Goal: Register for event/course: Sign up to attend an event or enroll in a course

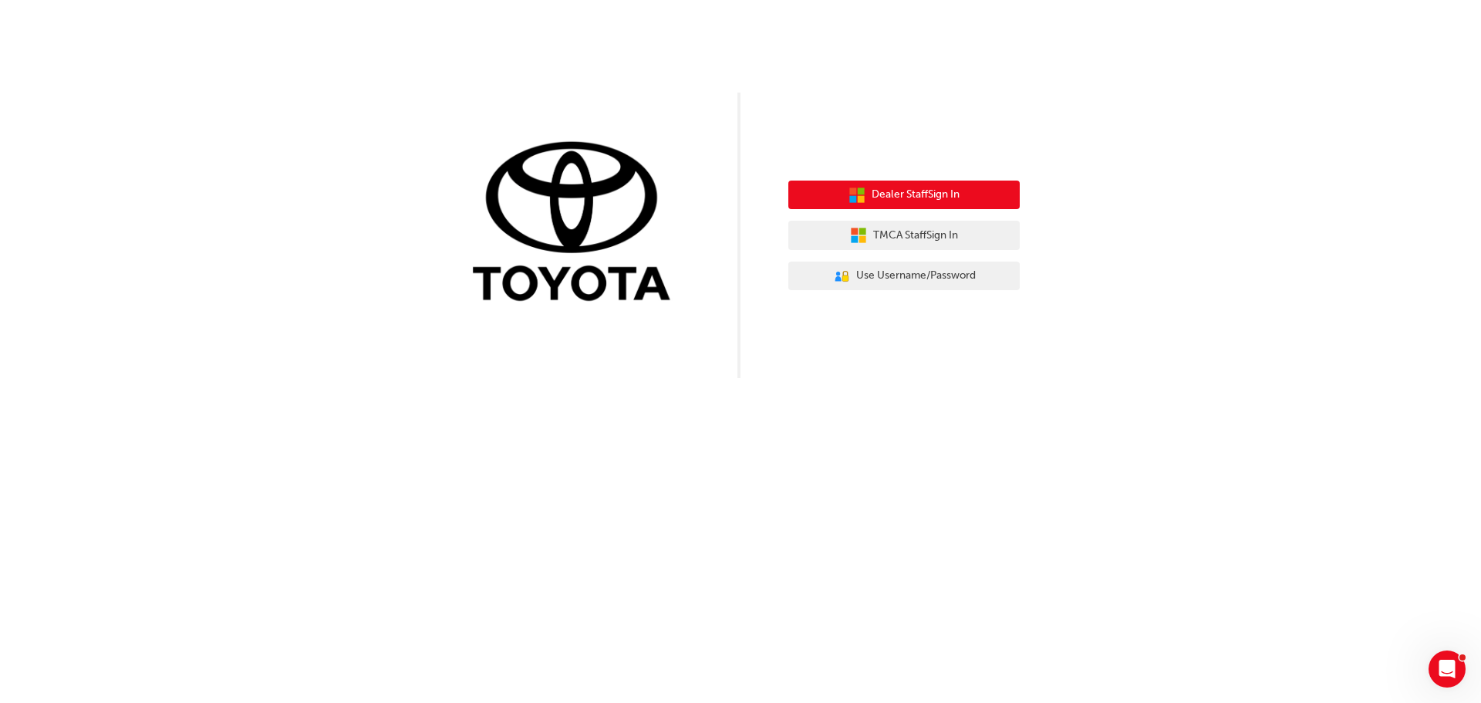
click at [912, 197] on span "Dealer Staff Sign In" at bounding box center [916, 195] width 88 height 18
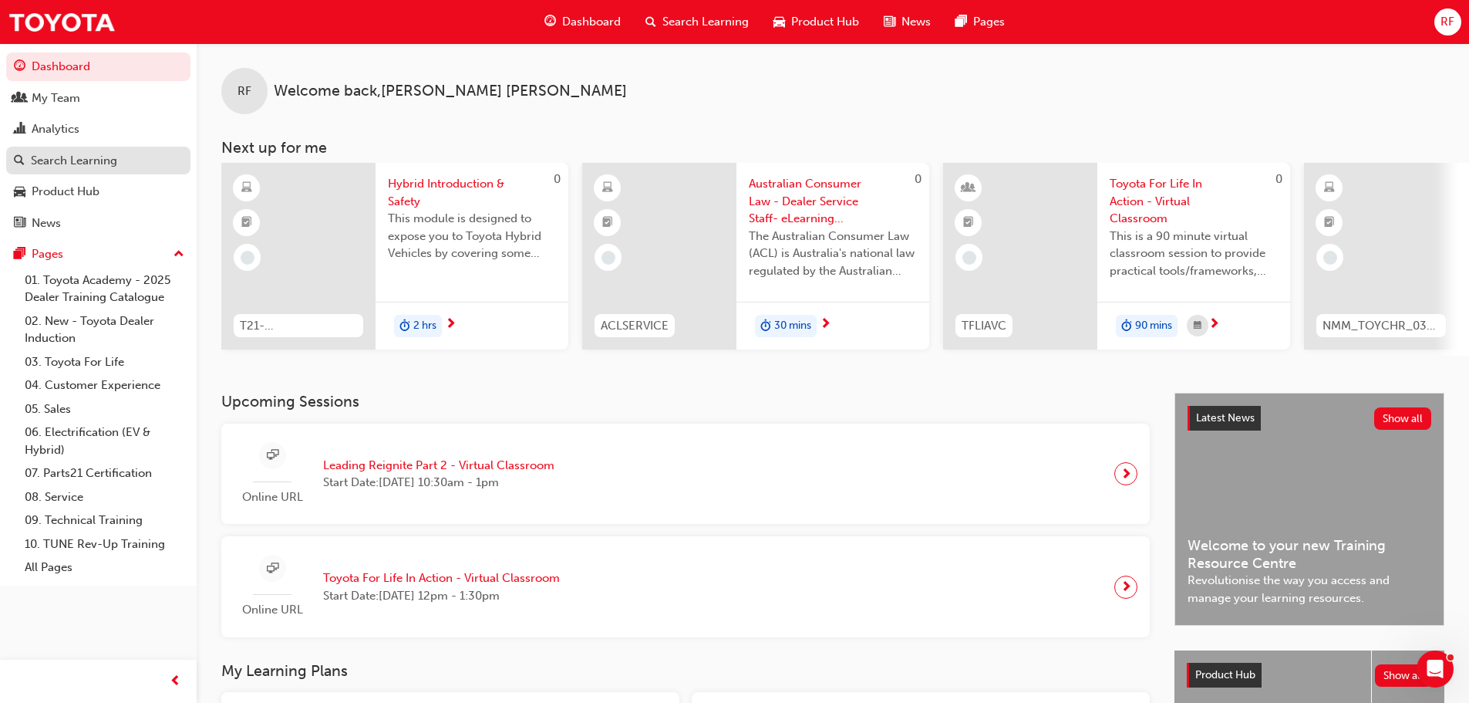
click at [69, 164] on div "Search Learning" at bounding box center [74, 161] width 86 height 18
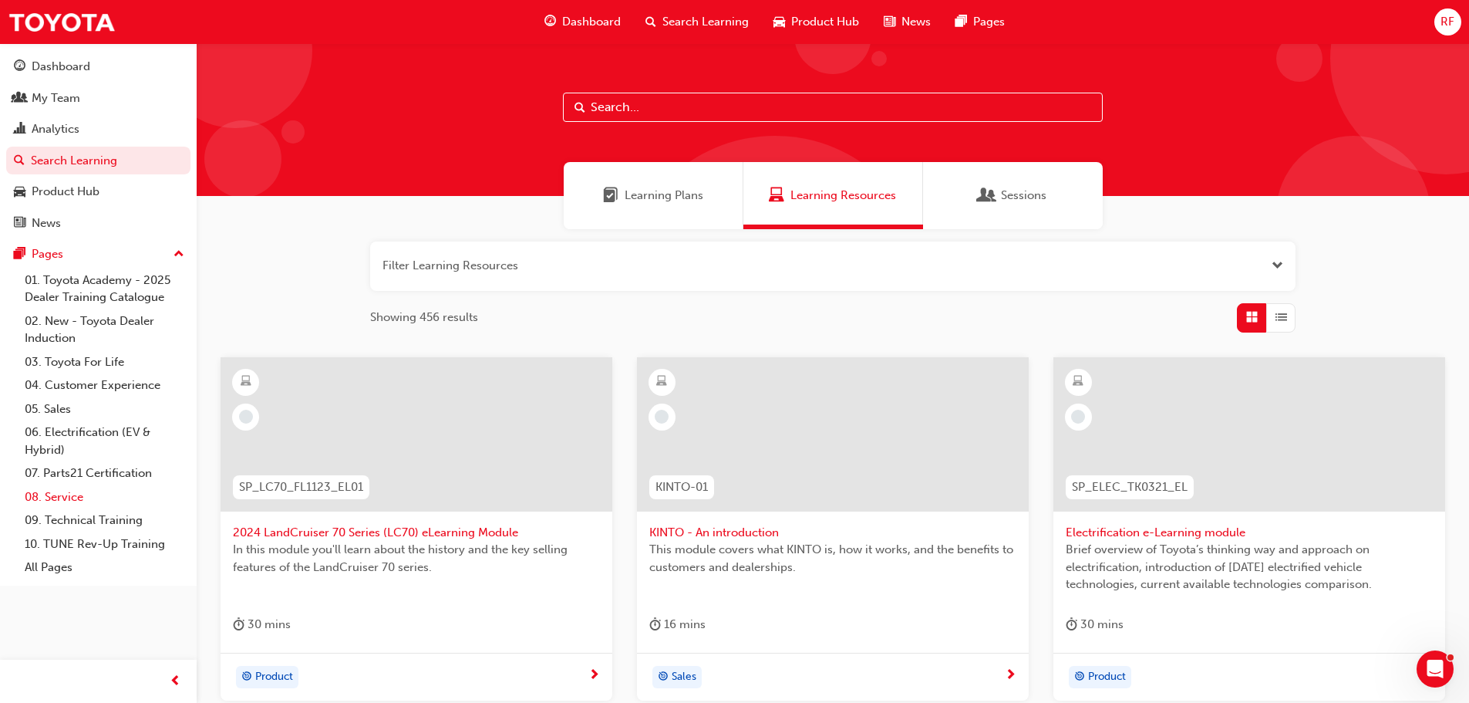
click at [62, 494] on link "08. Service" at bounding box center [105, 497] width 172 height 24
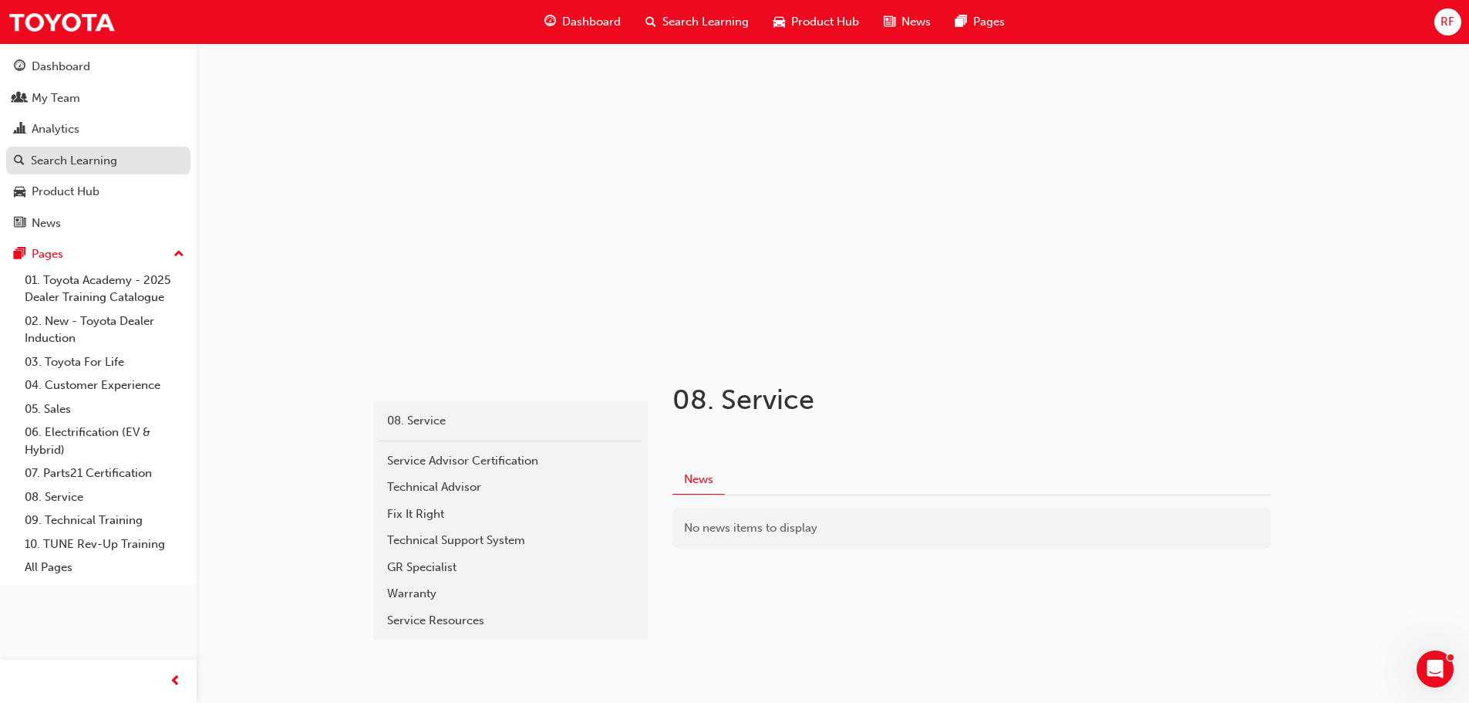
click at [72, 163] on div "Search Learning" at bounding box center [74, 161] width 86 height 18
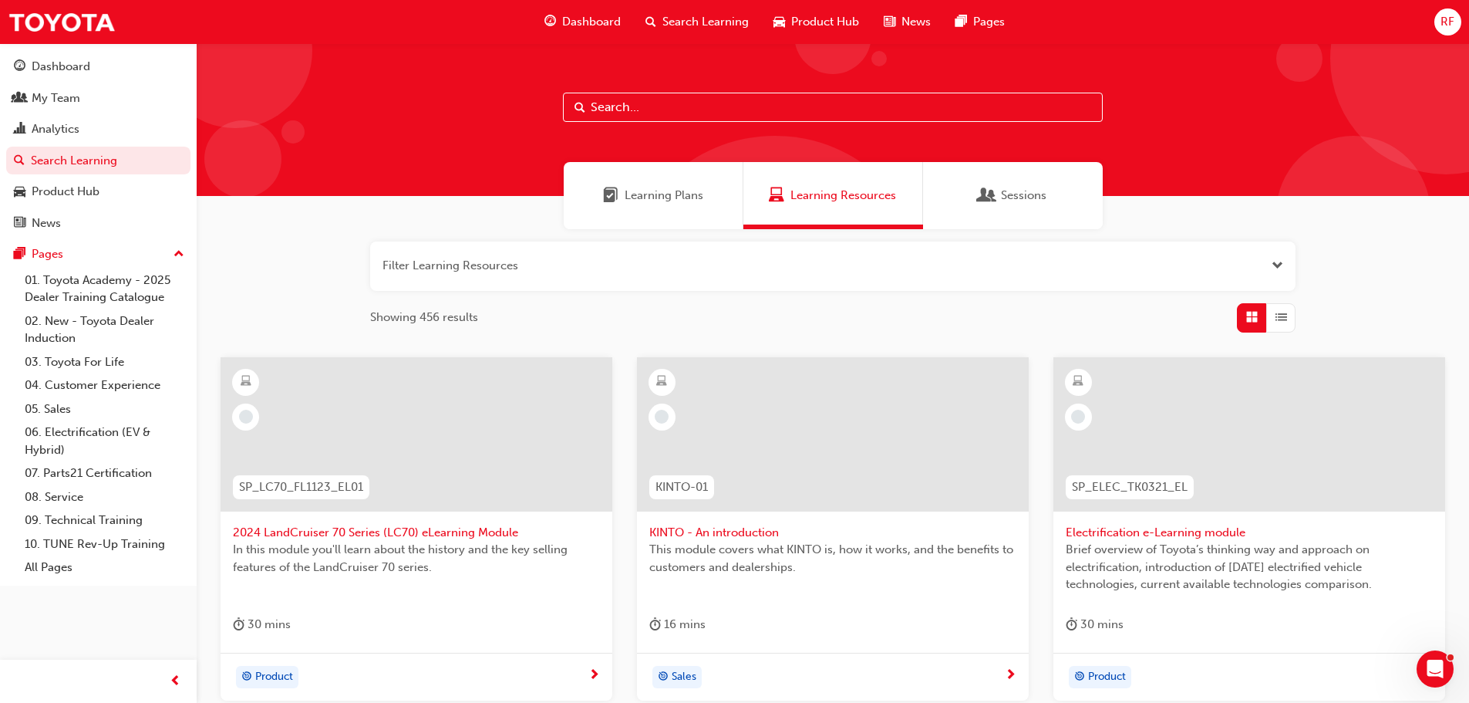
click at [1017, 189] on span "Sessions" at bounding box center [1024, 196] width 46 height 18
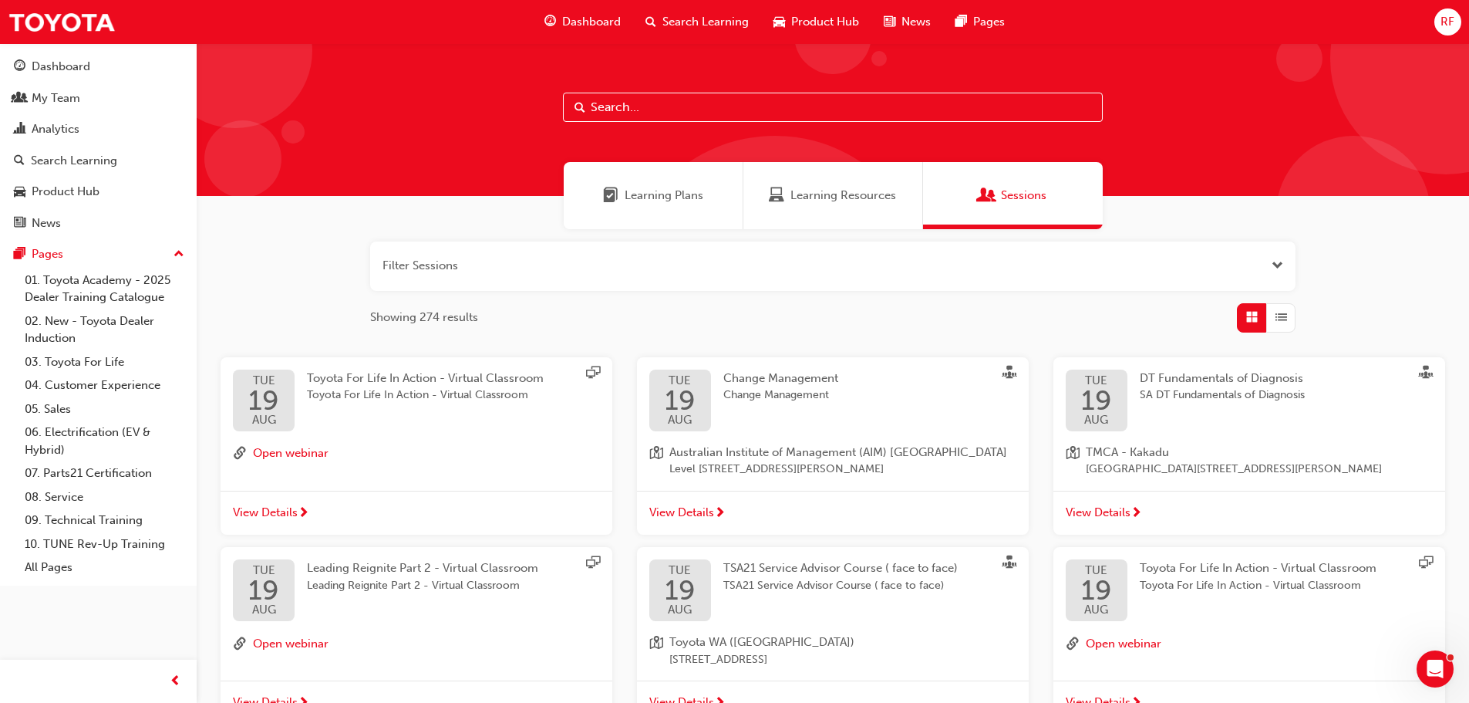
click at [655, 190] on span "Learning Plans" at bounding box center [664, 196] width 79 height 18
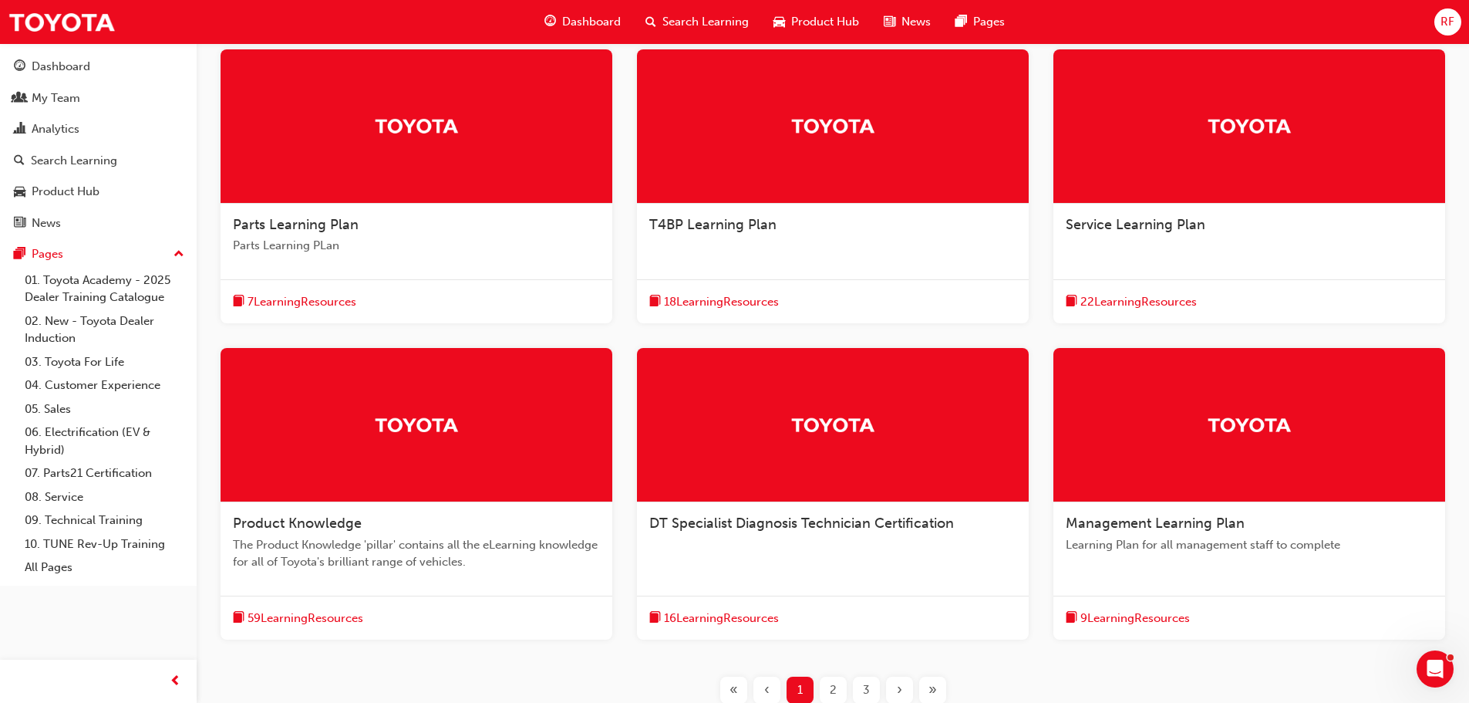
scroll to position [309, 0]
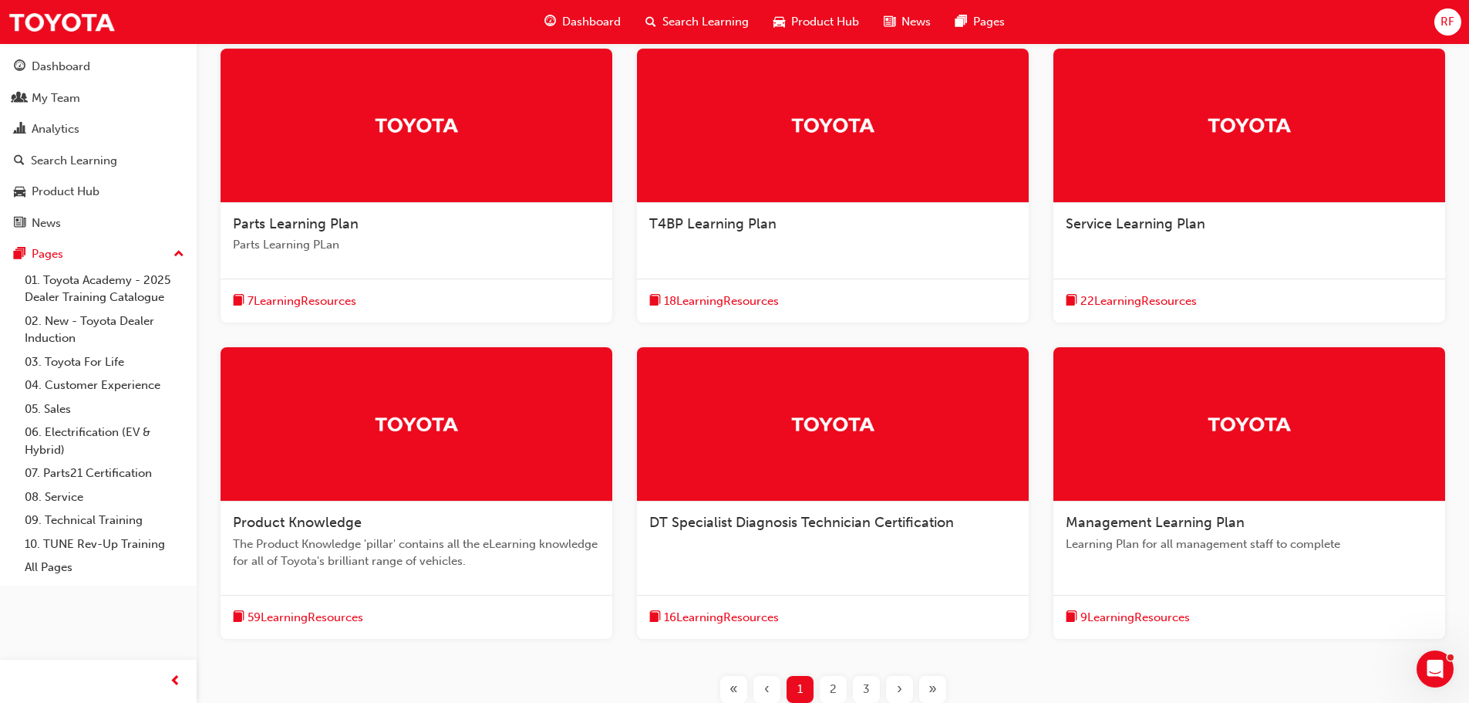
click at [1130, 524] on span "Management Learning Plan" at bounding box center [1155, 522] width 179 height 17
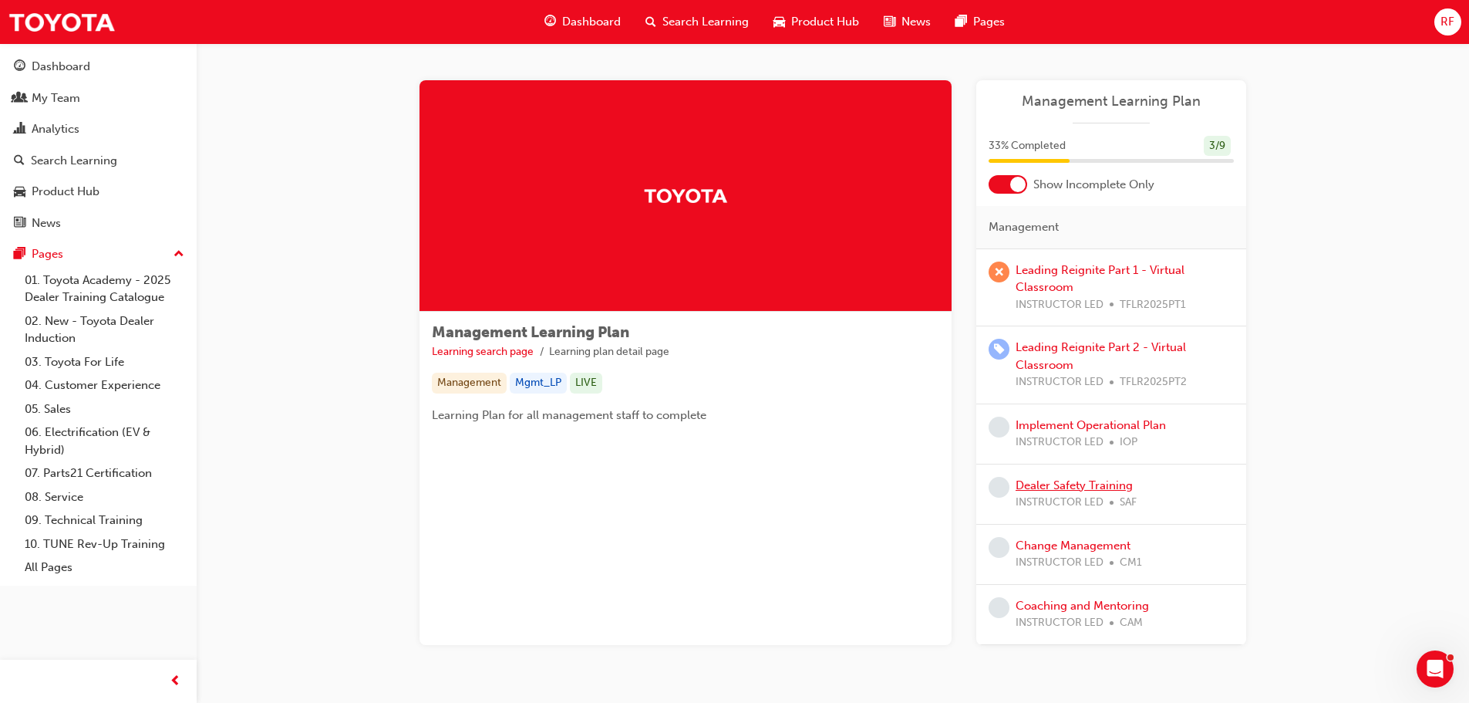
click at [1050, 485] on link "Dealer Safety Training" at bounding box center [1074, 485] width 117 height 14
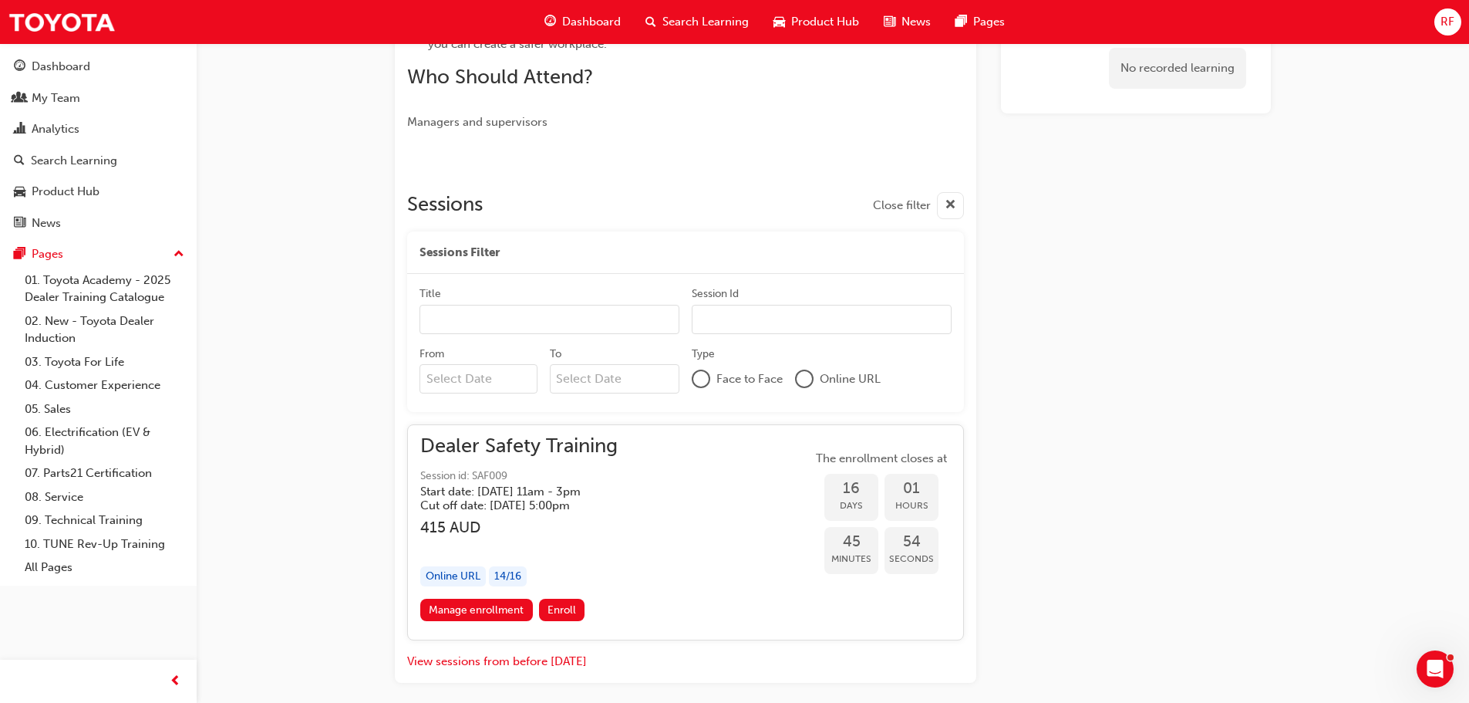
scroll to position [661, 0]
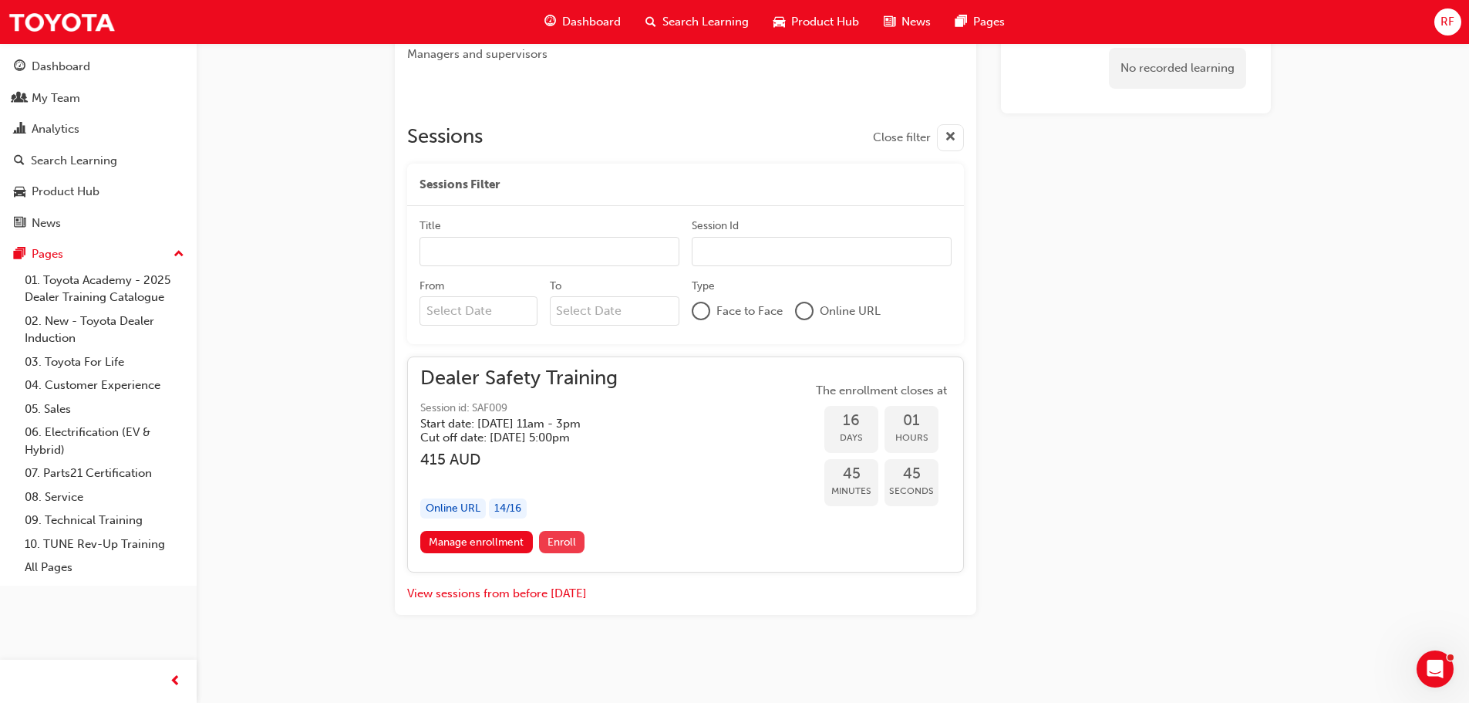
click at [559, 542] on span "Enroll" at bounding box center [562, 541] width 29 height 13
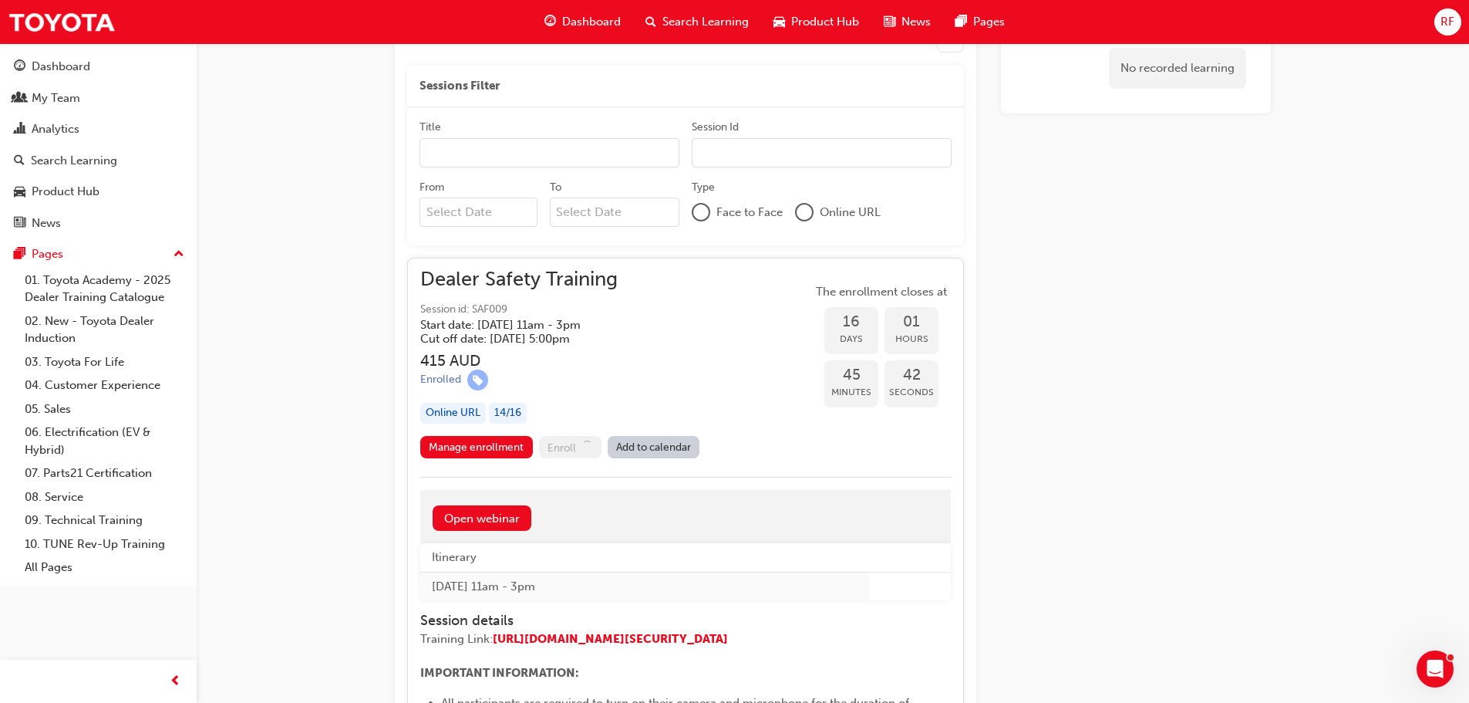
scroll to position [815, 0]
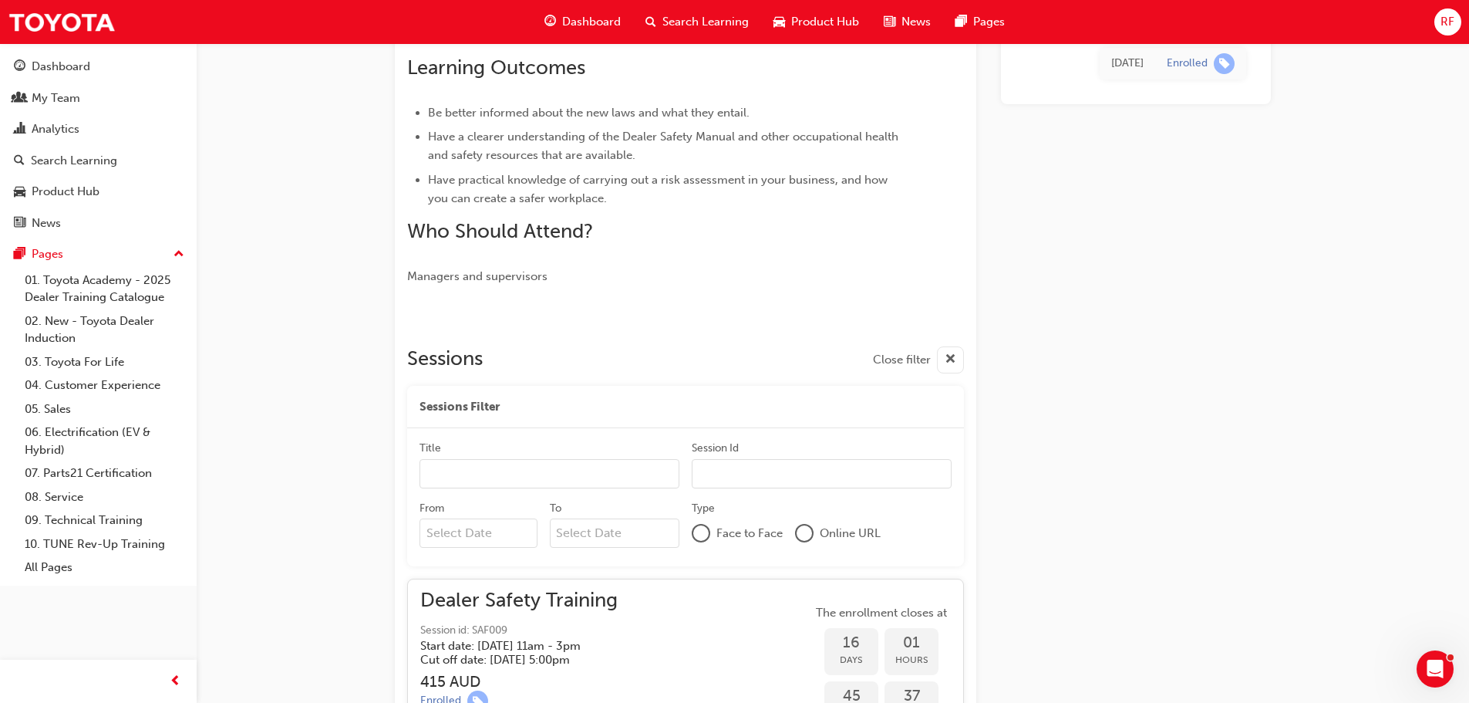
scroll to position [593, 0]
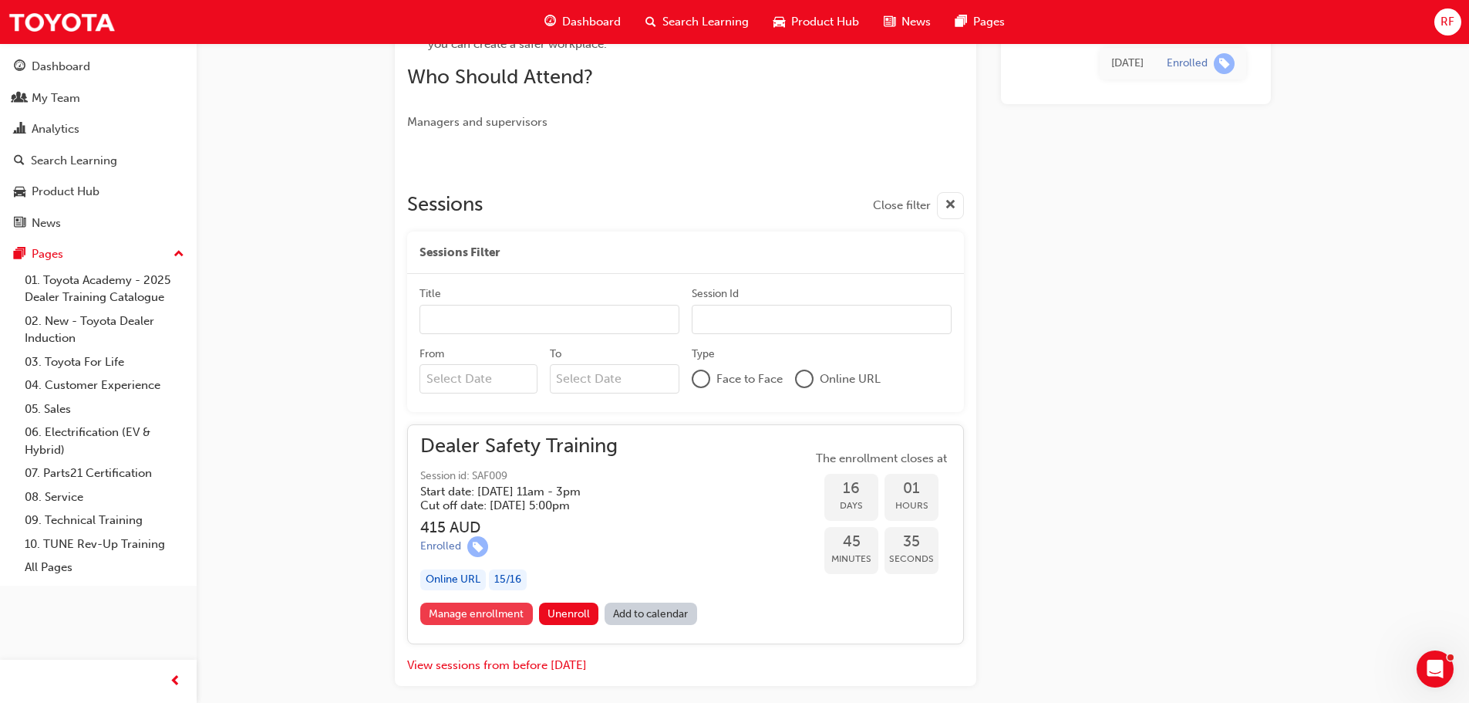
click at [477, 609] on link "Manage enrollment" at bounding box center [476, 613] width 113 height 22
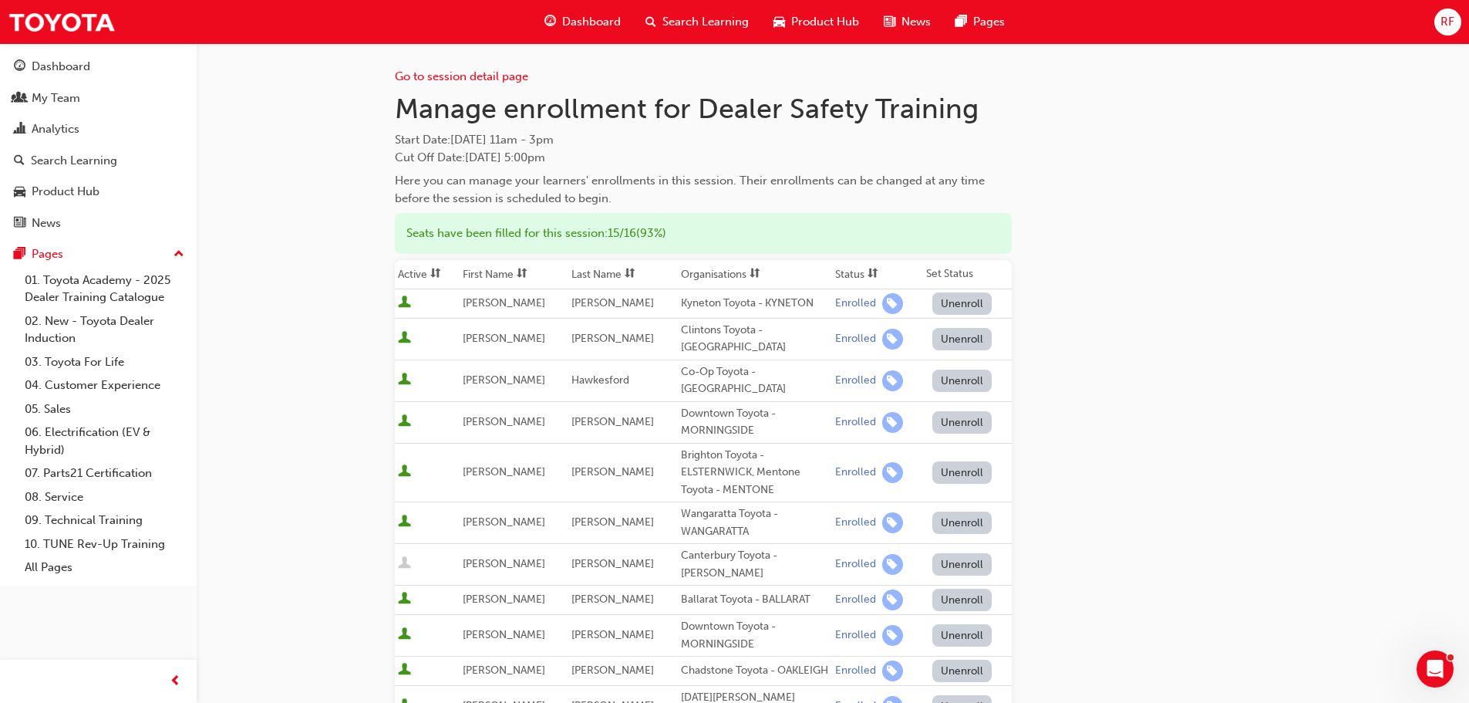
click at [949, 299] on button "Unenroll" at bounding box center [962, 303] width 60 height 22
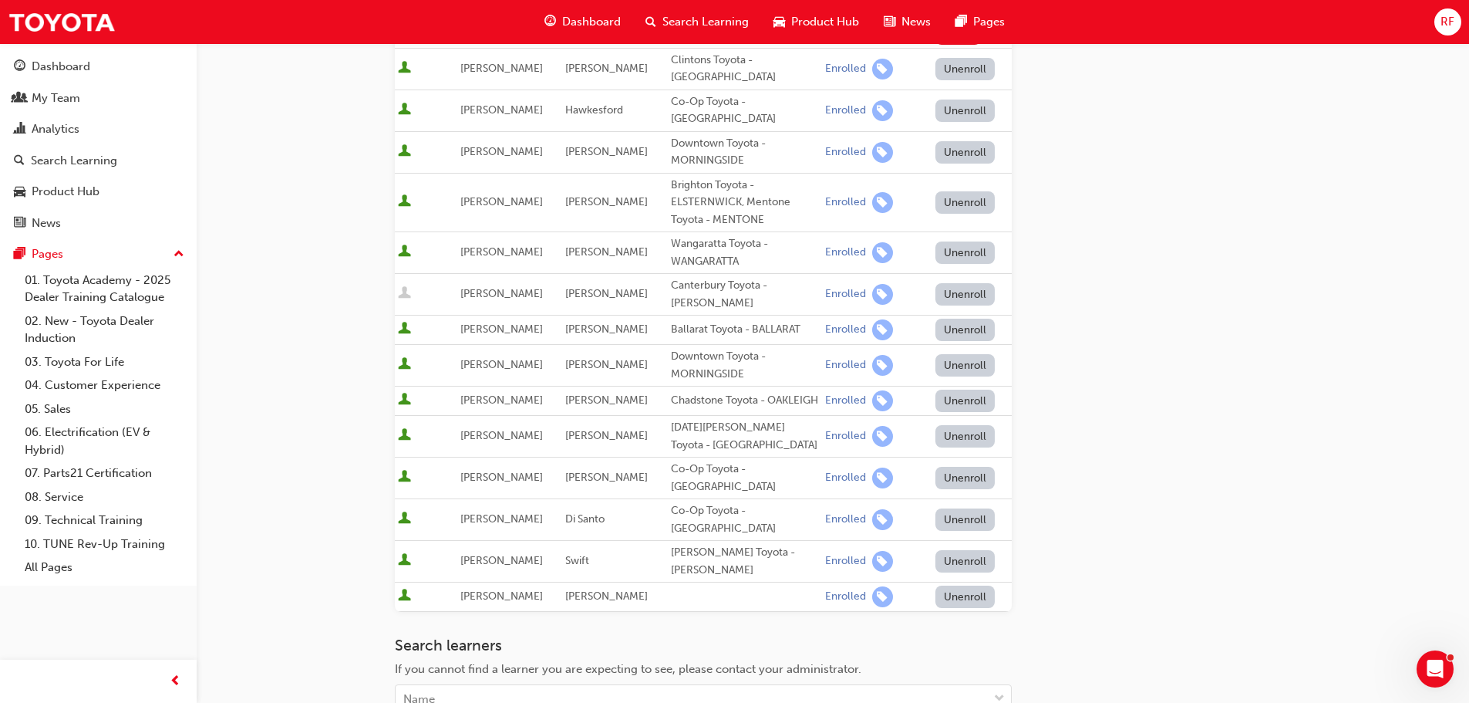
scroll to position [386, 0]
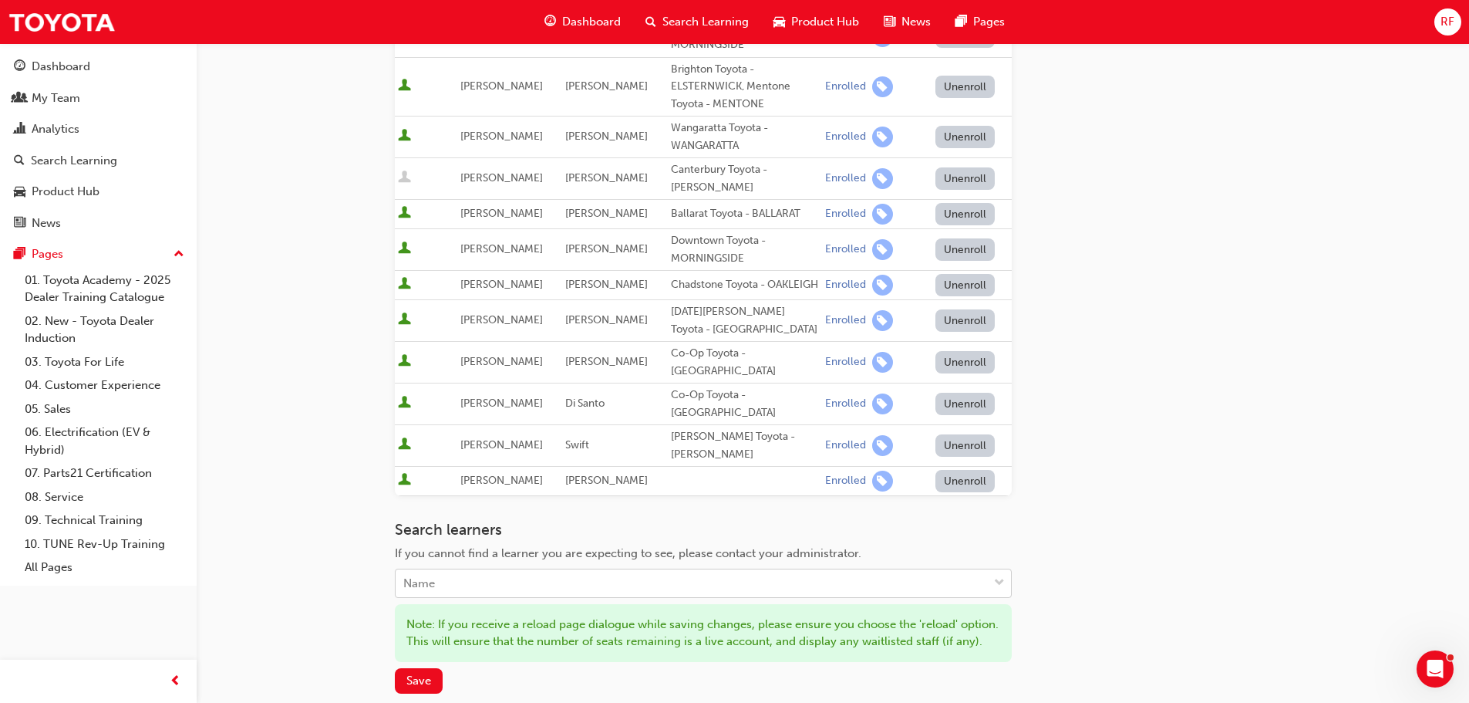
click at [512, 570] on div "Name" at bounding box center [692, 583] width 592 height 27
type input "sl"
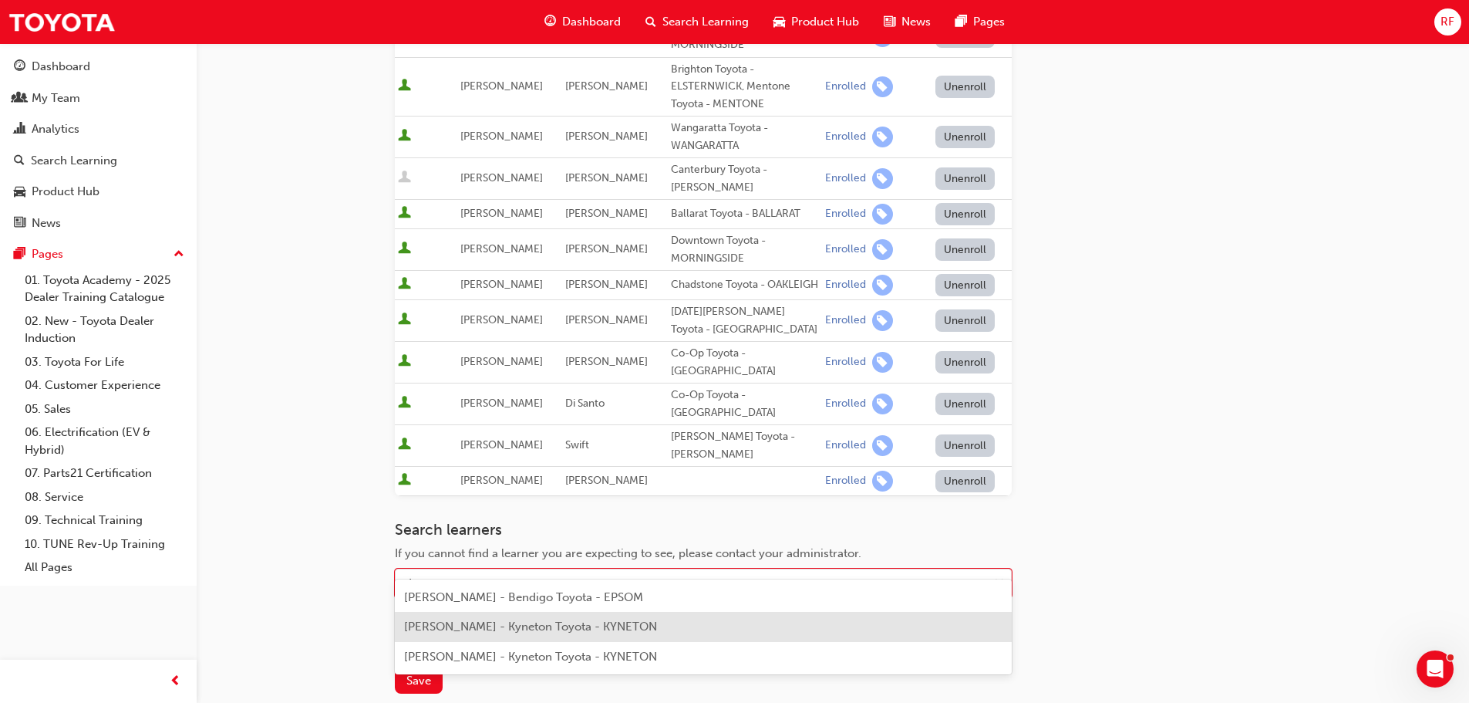
click at [471, 622] on span "Kasey Sleightholm - Kyneton Toyota - KYNETON" at bounding box center [530, 626] width 253 height 14
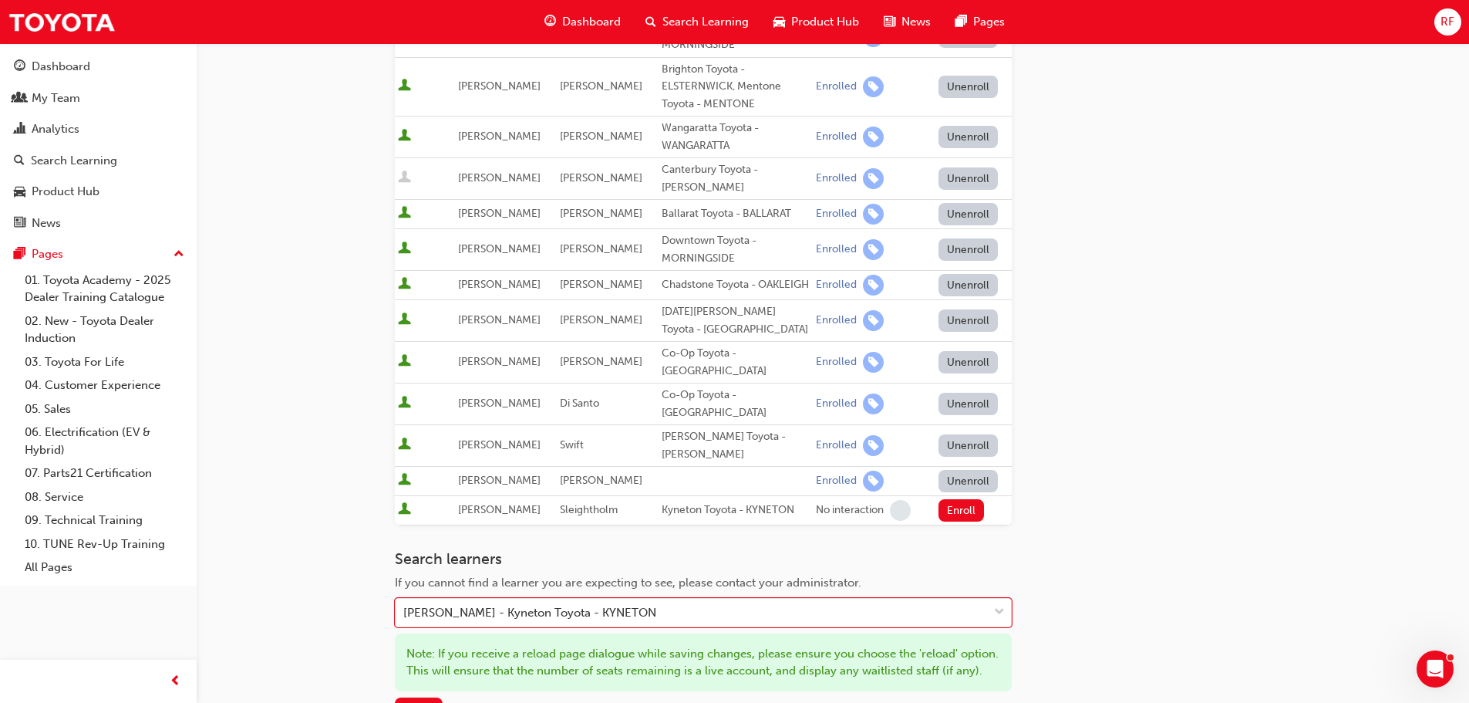
scroll to position [0, 0]
